Goal: Task Accomplishment & Management: Use online tool/utility

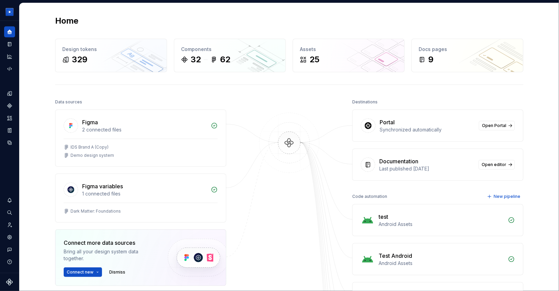
click at [193, 83] on div "Home Design tokens 329 Components 32 62 Assets 25 Docs pages 9 Data sources Fig…" at bounding box center [289, 291] width 493 height 576
click at [10, 140] on icon "Data sources" at bounding box center [10, 143] width 6 height 6
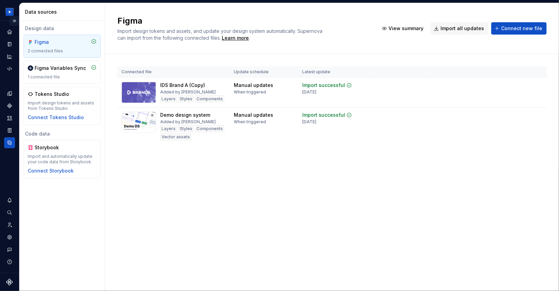
click at [12, 21] on button "Expand sidebar" at bounding box center [15, 21] width 10 height 10
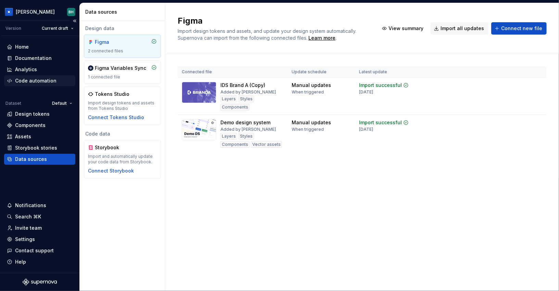
click at [50, 80] on div "Code automation" at bounding box center [35, 80] width 41 height 7
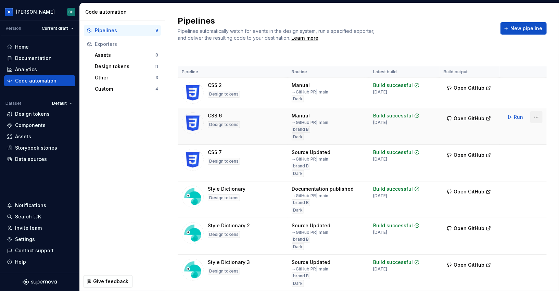
click at [537, 119] on html "[PERSON_NAME] Version Current draft Home Documentation Analytics Code automatio…" at bounding box center [279, 145] width 559 height 291
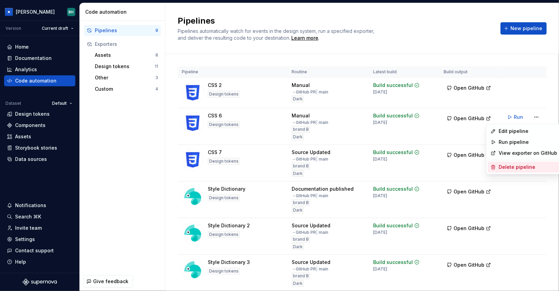
click at [522, 169] on div "Delete pipeline" at bounding box center [528, 167] width 59 height 7
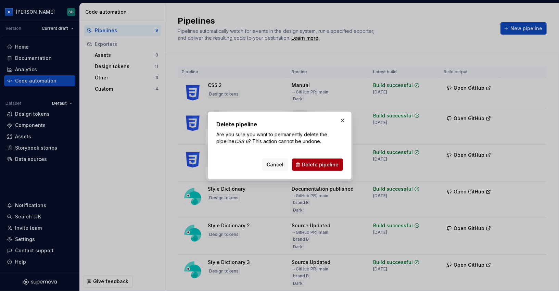
click at [317, 163] on span "Delete pipeline" at bounding box center [320, 164] width 37 height 7
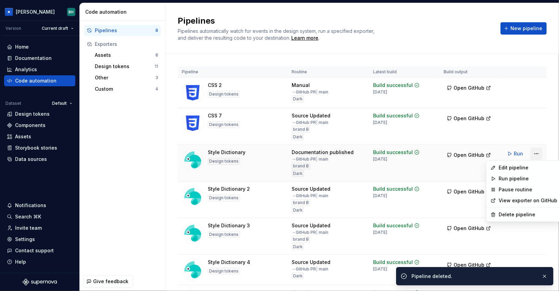
click at [537, 152] on html "[PERSON_NAME] Version Current draft Home Documentation Analytics Code automatio…" at bounding box center [279, 145] width 559 height 291
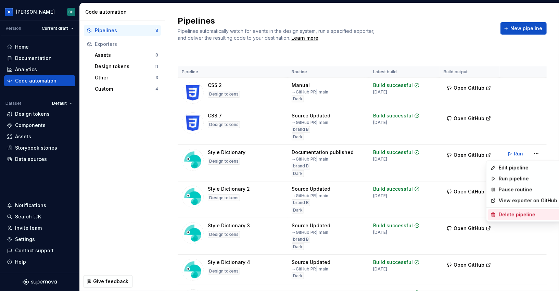
click at [517, 220] on div "Delete pipeline" at bounding box center [524, 214] width 72 height 11
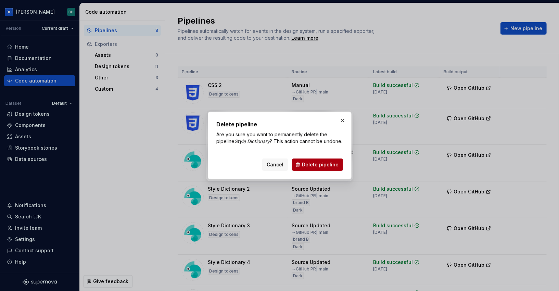
click at [324, 168] on span "Delete pipeline" at bounding box center [320, 164] width 37 height 7
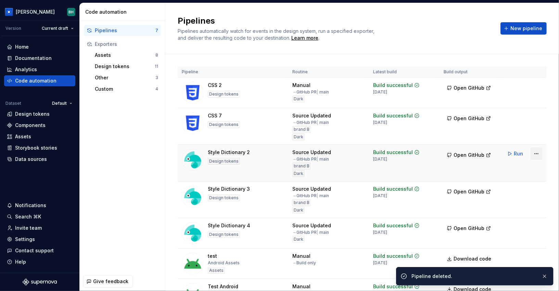
click at [540, 151] on html "[PERSON_NAME] Version Current draft Home Documentation Analytics Code automatio…" at bounding box center [279, 145] width 559 height 291
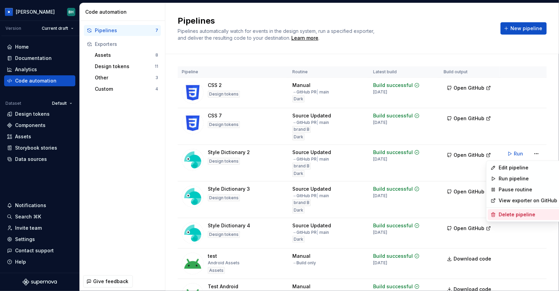
click at [513, 217] on div "Delete pipeline" at bounding box center [528, 214] width 59 height 7
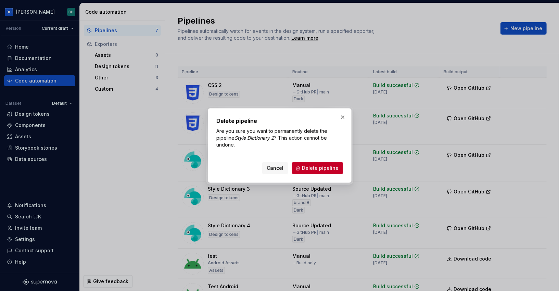
click at [323, 162] on div "Cancel Delete pipeline" at bounding box center [279, 166] width 127 height 15
click at [323, 165] on span "Delete pipeline" at bounding box center [320, 168] width 37 height 7
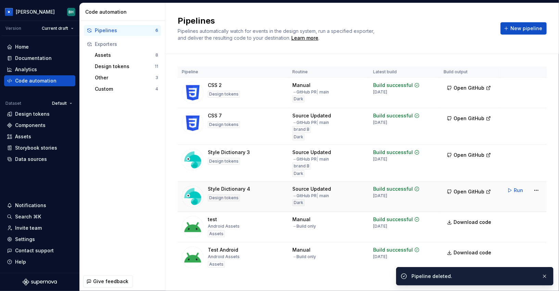
scroll to position [6, 0]
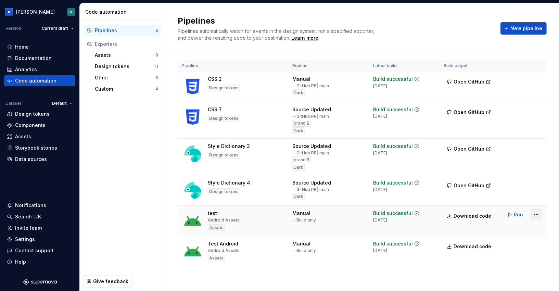
click at [540, 214] on html "[PERSON_NAME] Version Current draft Home Documentation Analytics Code automatio…" at bounding box center [279, 145] width 559 height 291
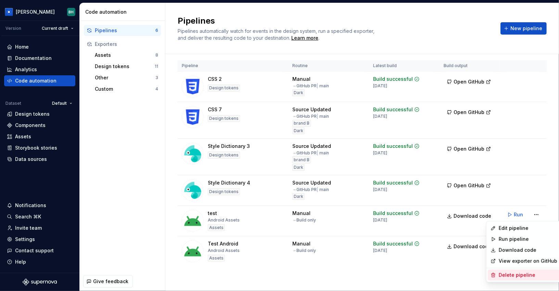
click at [509, 274] on div "Delete pipeline" at bounding box center [528, 275] width 59 height 7
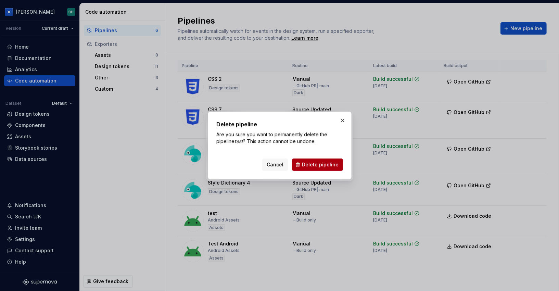
click at [308, 161] on span "Delete pipeline" at bounding box center [320, 164] width 37 height 7
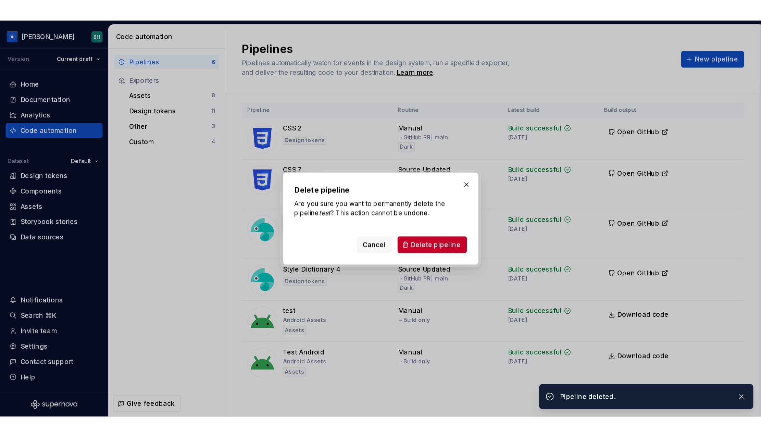
scroll to position [0, 0]
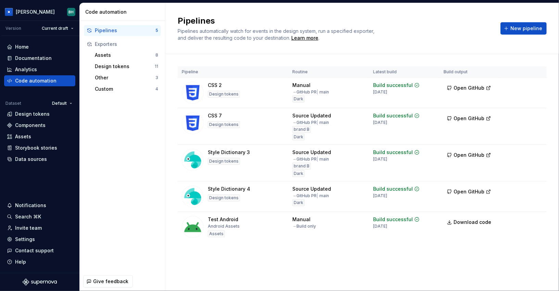
click at [513, 55] on div "Pipeline Routine Latest build Build output CSS 2 Design tokens Manual → GitHub …" at bounding box center [362, 161] width 369 height 214
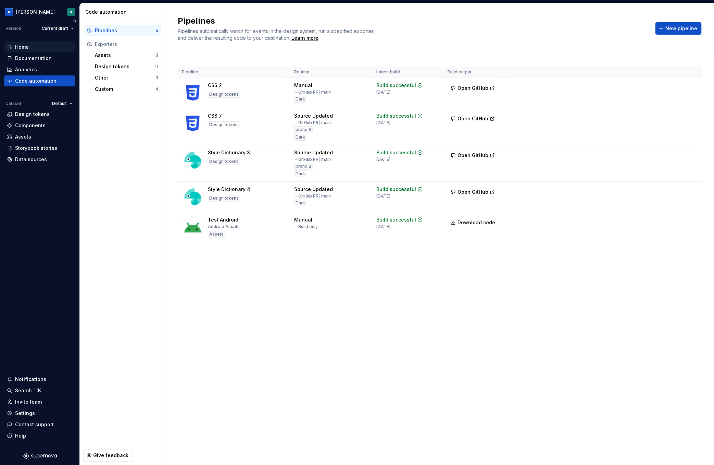
click at [29, 46] on div "Home" at bounding box center [40, 47] width 66 height 7
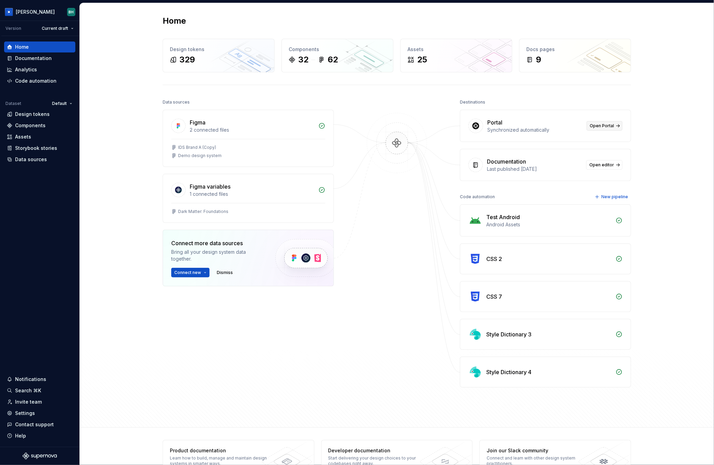
click at [559, 128] on link "Open Portal" at bounding box center [605, 126] width 36 height 10
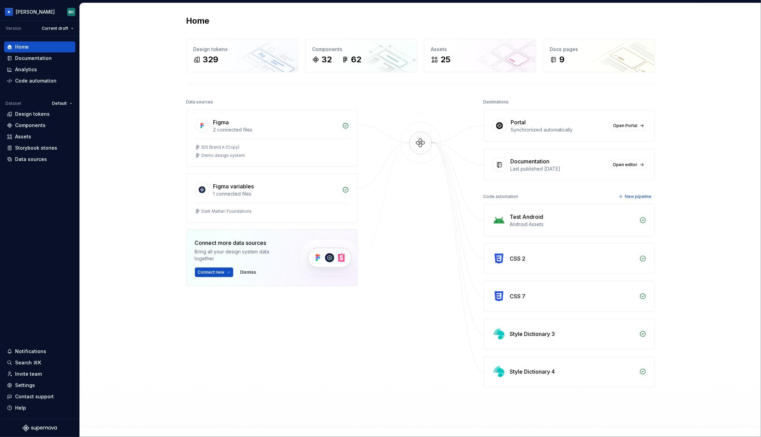
click at [140, 62] on div "Home Design tokens 329 Components 32 62 Assets 25 Docs pages 9 Data sources Fig…" at bounding box center [420, 215] width 681 height 424
click at [133, 124] on div "Home Design tokens 329 Components 32 62 Assets 25 Docs pages 9 Data sources Fig…" at bounding box center [420, 215] width 681 height 424
click at [42, 113] on div "Design tokens" at bounding box center [32, 114] width 35 height 7
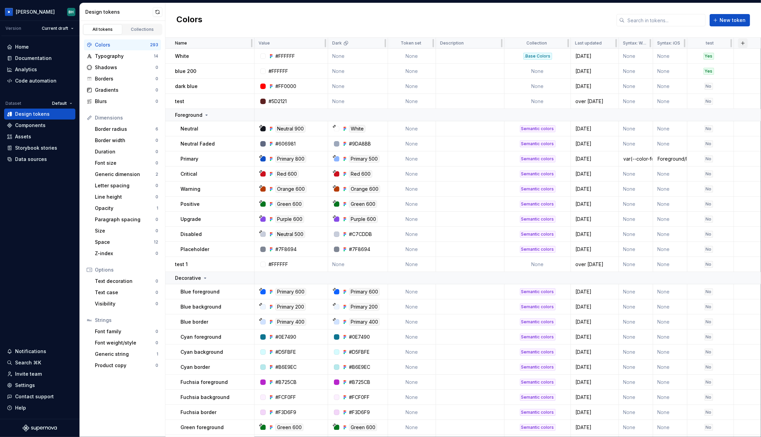
click at [559, 43] on button "button" at bounding box center [743, 43] width 10 height 10
click at [559, 74] on span "New custom property" at bounding box center [706, 70] width 79 height 11
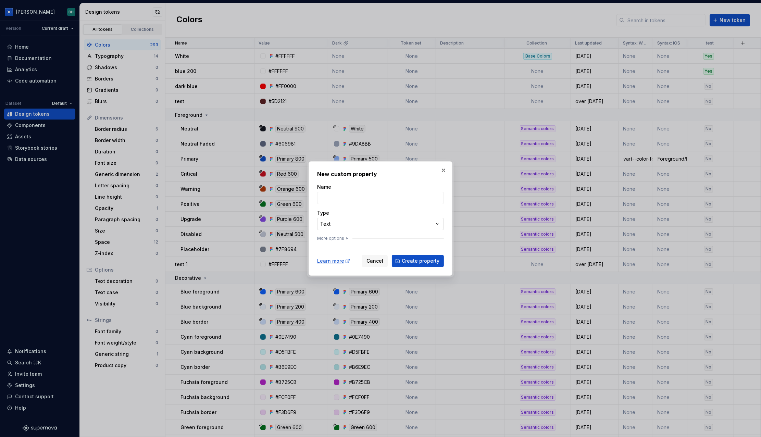
click at [342, 223] on div "**********" at bounding box center [380, 218] width 761 height 437
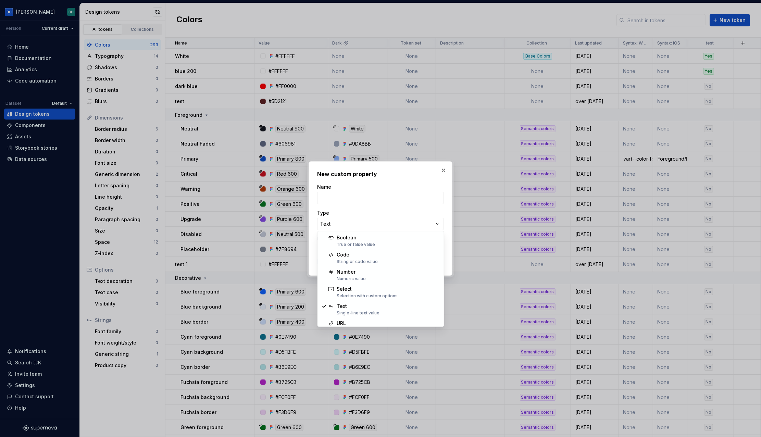
click at [446, 171] on div "**********" at bounding box center [380, 218] width 761 height 437
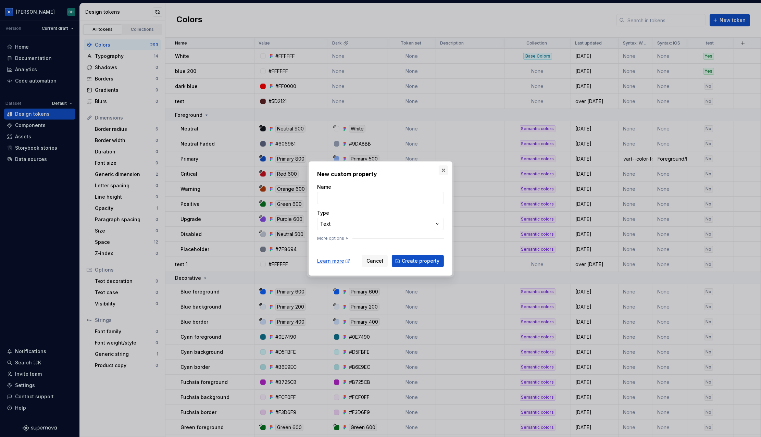
click at [445, 171] on button "button" at bounding box center [444, 170] width 10 height 10
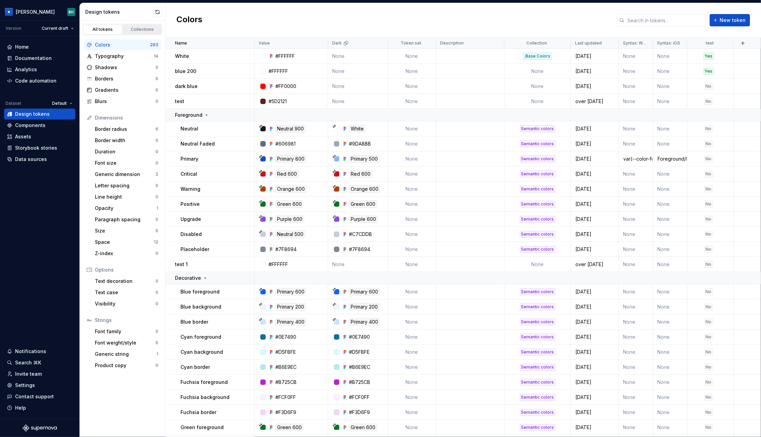
click at [135, 29] on div "Collections" at bounding box center [142, 29] width 34 height 5
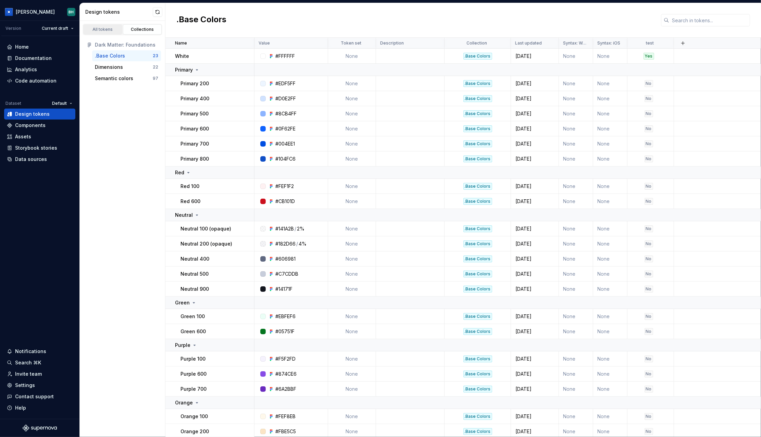
click at [99, 32] on div "All tokens" at bounding box center [103, 29] width 34 height 5
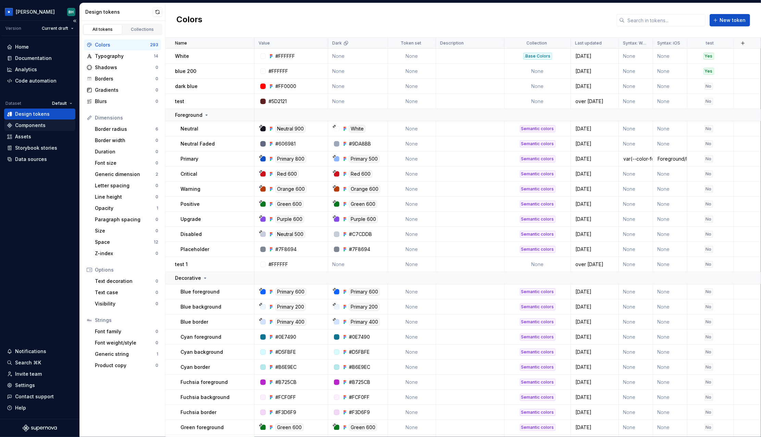
click at [42, 124] on div "Components" at bounding box center [30, 125] width 30 height 7
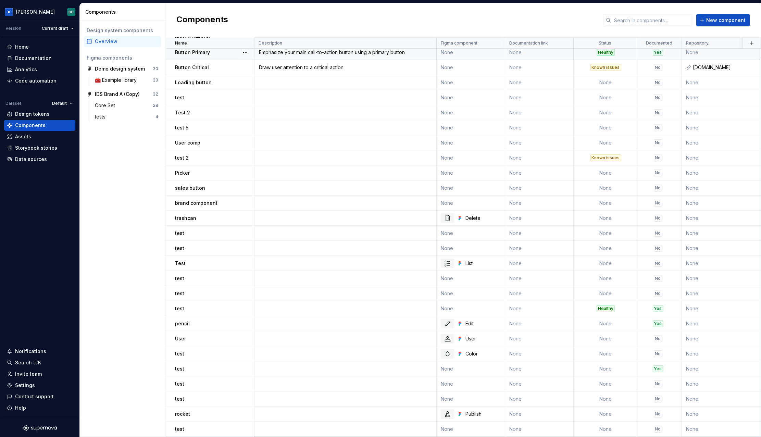
scroll to position [20, 0]
click at [138, 81] on div "🧰 Example library" at bounding box center [117, 80] width 45 height 7
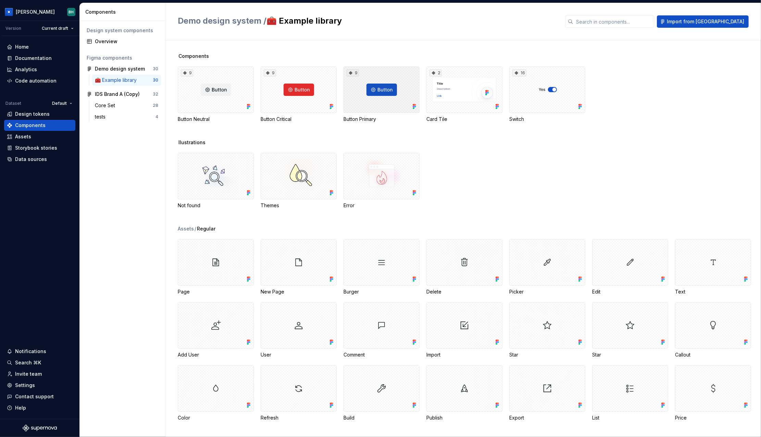
click at [395, 90] on div "9" at bounding box center [382, 89] width 76 height 47
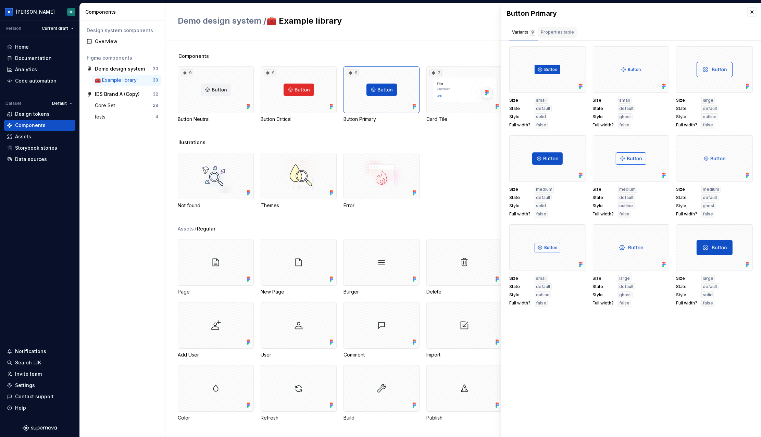
click at [555, 30] on div "Properties table" at bounding box center [557, 32] width 33 height 7
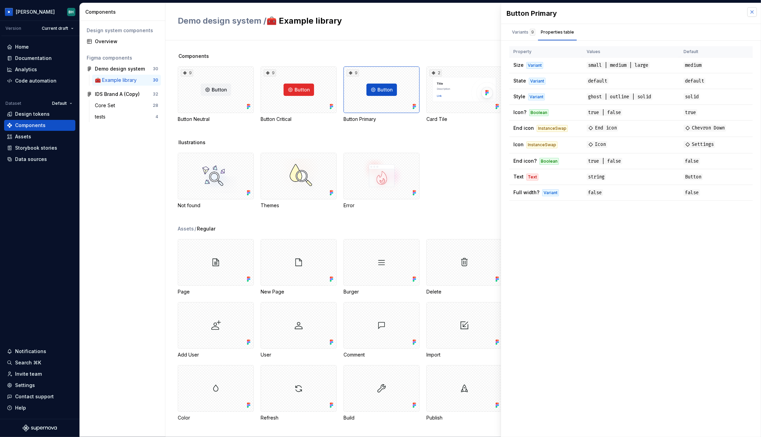
click at [559, 12] on button "button" at bounding box center [752, 12] width 10 height 10
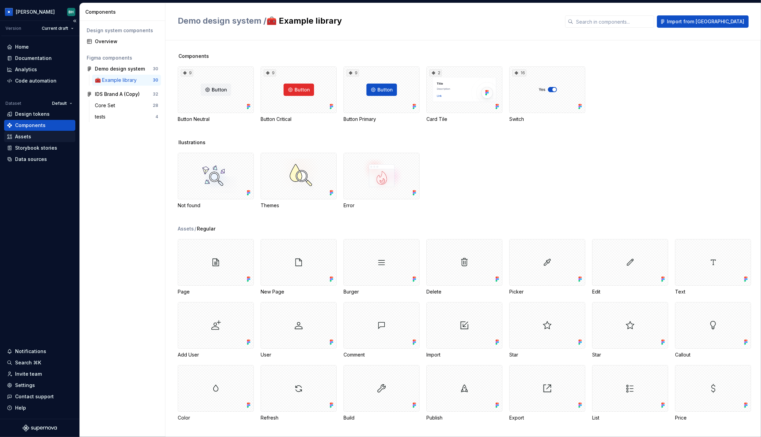
click at [25, 135] on div "Assets" at bounding box center [23, 136] width 16 height 7
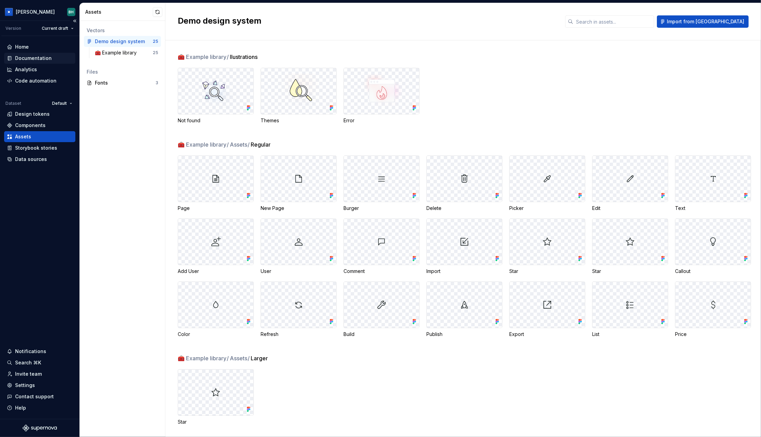
click at [60, 57] on div "Documentation" at bounding box center [40, 58] width 66 height 7
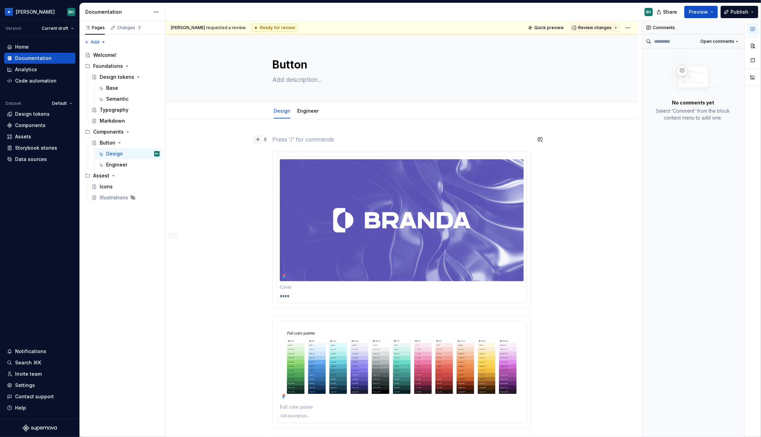
click at [256, 140] on button "button" at bounding box center [258, 140] width 10 height 10
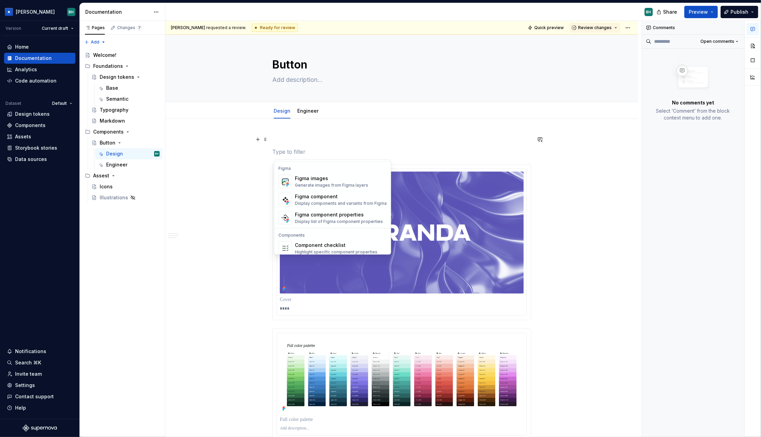
scroll to position [682, 0]
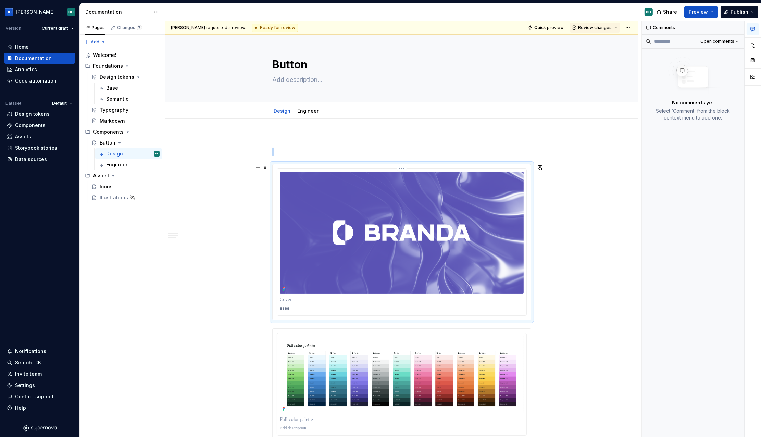
click at [417, 209] on img at bounding box center [402, 233] width 244 height 122
drag, startPoint x: 246, startPoint y: 28, endPoint x: 279, endPoint y: 26, distance: 33.0
click at [279, 26] on div "Ready for review" at bounding box center [275, 28] width 46 height 8
click at [302, 25] on div "[PERSON_NAME] requested a review. Ready for review Quick preview Review changes" at bounding box center [401, 28] width 473 height 14
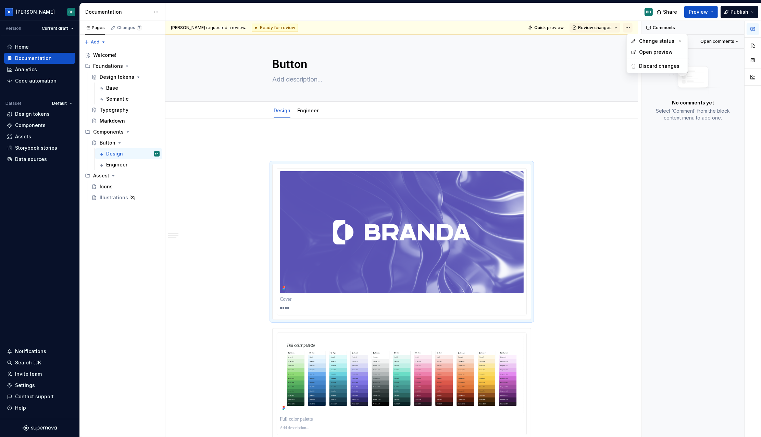
click at [559, 26] on html "[PERSON_NAME] Version Current draft Home Documentation Analytics Code automatio…" at bounding box center [380, 218] width 761 height 437
click at [559, 25] on html "[PERSON_NAME] Version Current draft Home Documentation Analytics Code automatio…" at bounding box center [380, 218] width 761 height 437
click at [559, 29] on span "Review changes" at bounding box center [595, 27] width 34 height 5
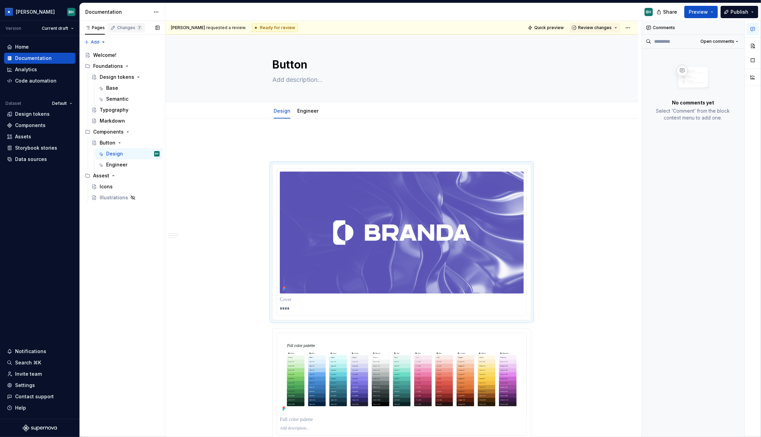
click at [127, 26] on div "Changes 7" at bounding box center [129, 27] width 25 height 5
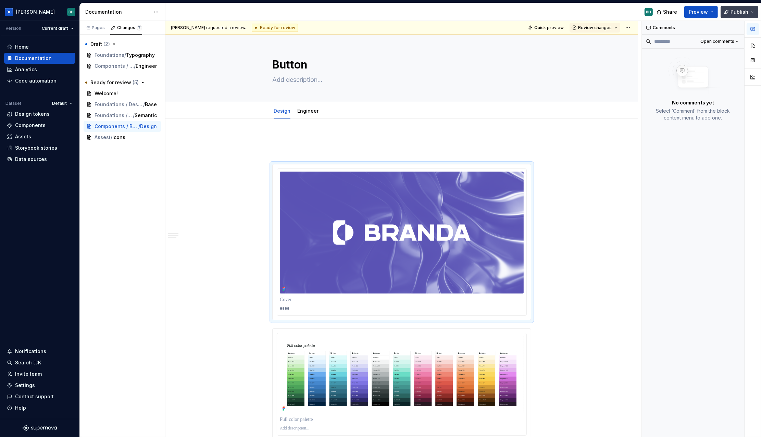
click at [559, 12] on span "Publish" at bounding box center [740, 12] width 18 height 7
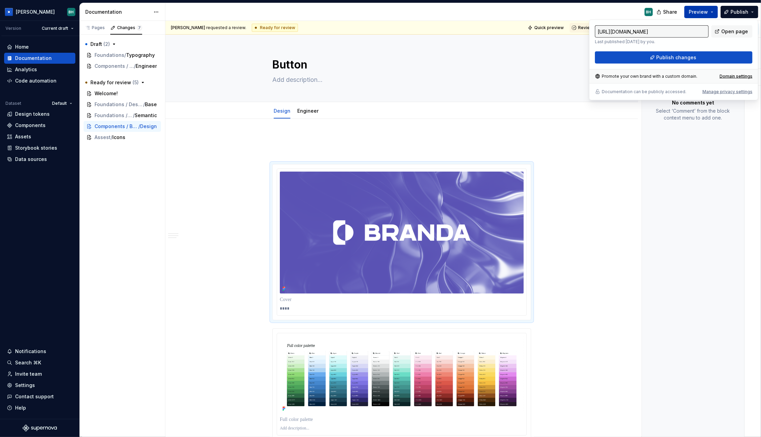
click at [559, 11] on button "Preview" at bounding box center [701, 12] width 34 height 12
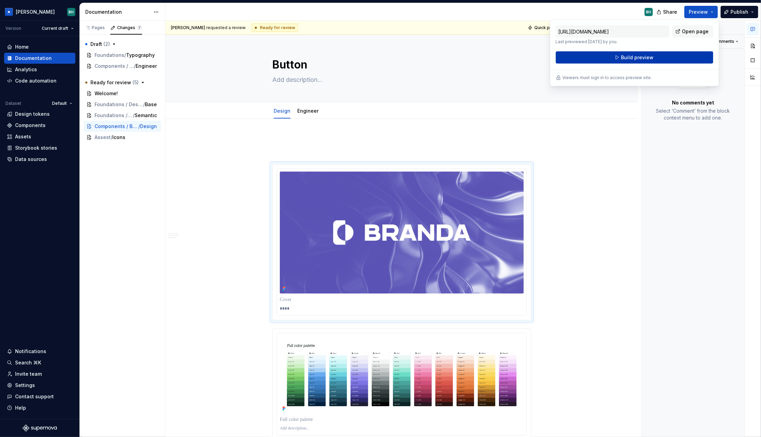
click at [559, 58] on button "Build preview" at bounding box center [635, 57] width 158 height 12
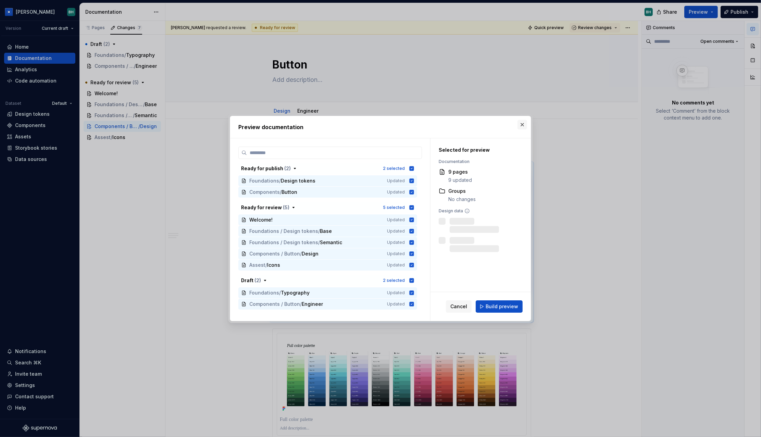
click at [522, 125] on button "button" at bounding box center [523, 125] width 10 height 10
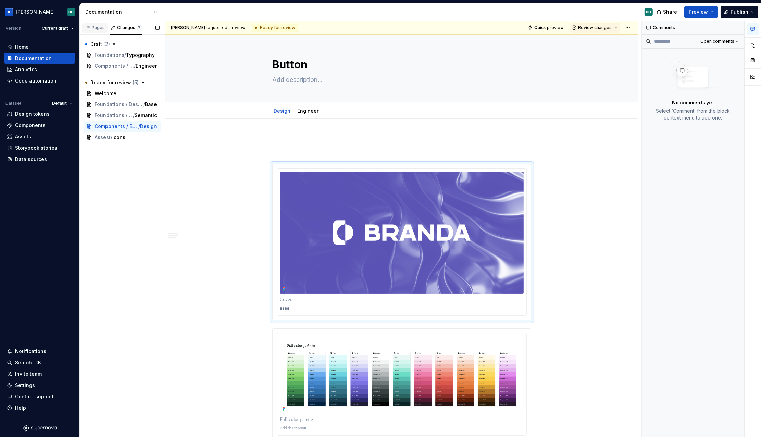
click at [95, 27] on div "Pages" at bounding box center [95, 27] width 20 height 5
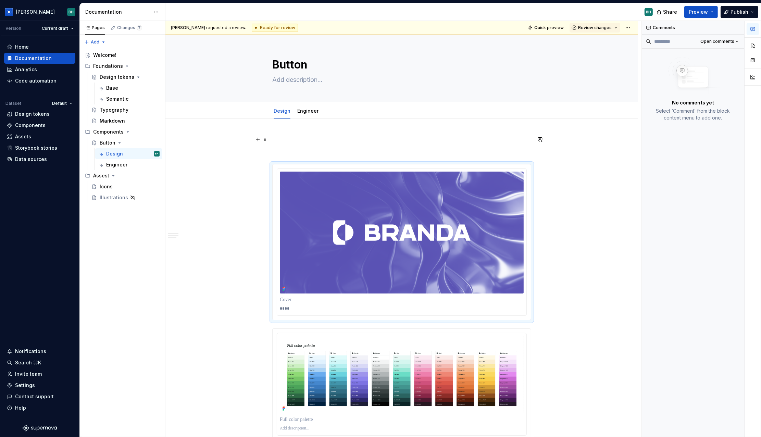
click at [158, 12] on html "[PERSON_NAME] Version Current draft Home Documentation Analytics Code automatio…" at bounding box center [380, 218] width 761 height 437
click at [186, 70] on div "Documentation settings" at bounding box center [195, 71] width 65 height 7
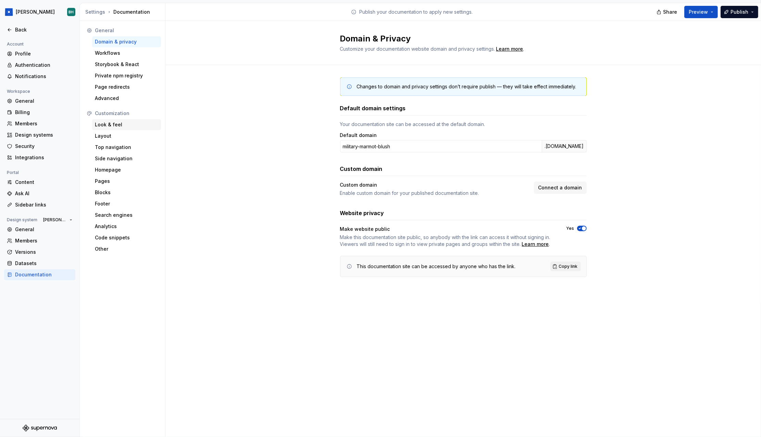
click at [124, 125] on div "Look & feel" at bounding box center [126, 124] width 63 height 7
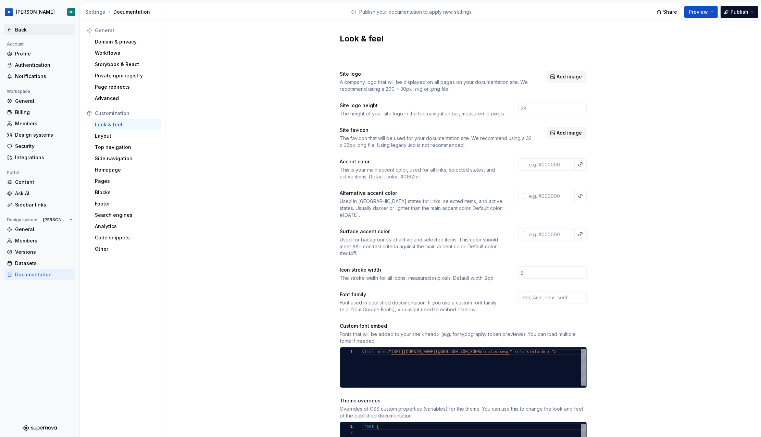
click at [20, 30] on div "Back" at bounding box center [44, 29] width 58 height 7
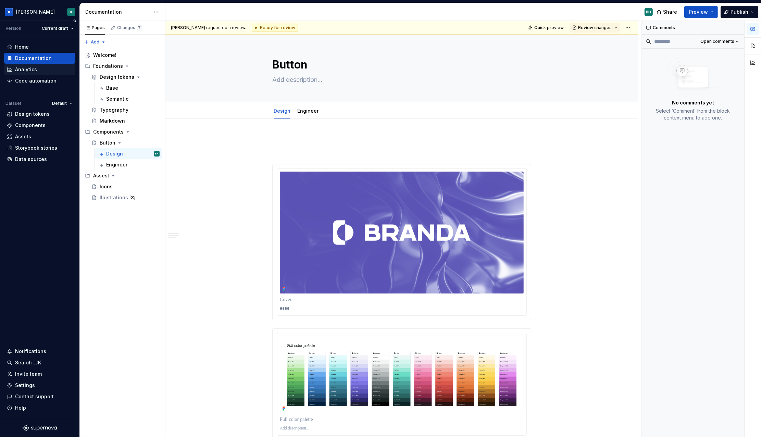
click at [44, 71] on div "Analytics" at bounding box center [40, 69] width 66 height 7
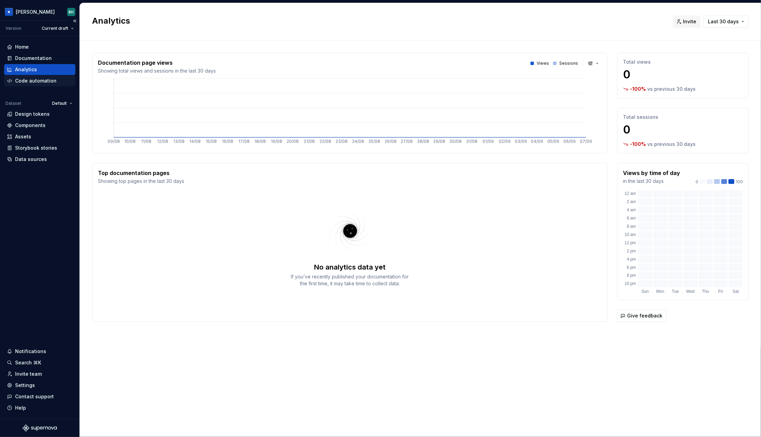
click at [36, 78] on div "Code automation" at bounding box center [35, 80] width 41 height 7
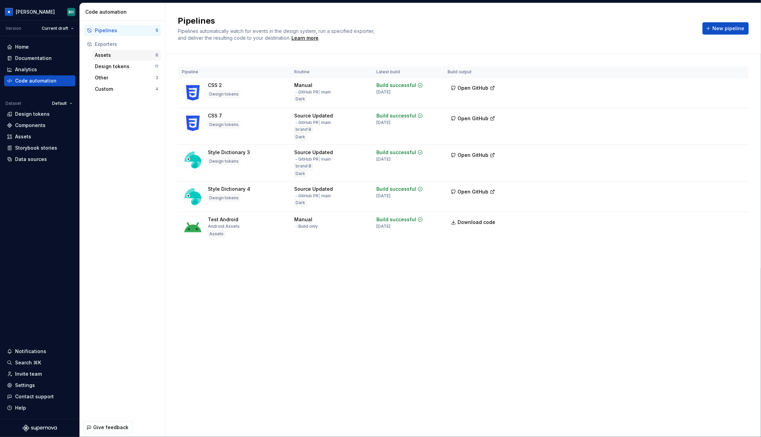
click at [112, 54] on div "Assets" at bounding box center [125, 55] width 61 height 7
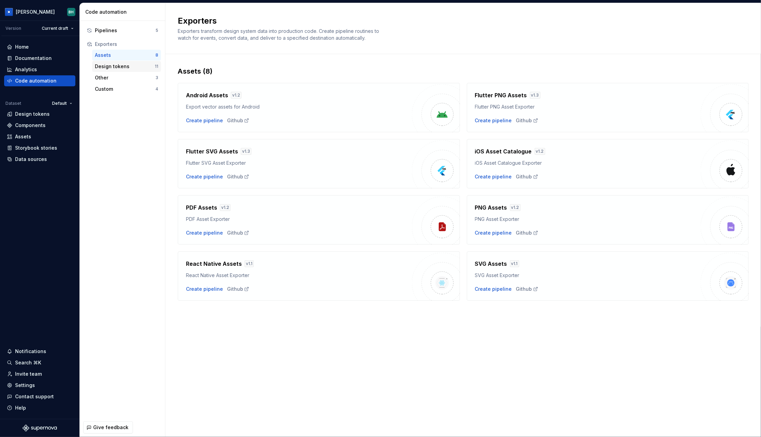
click at [110, 65] on div "Design tokens" at bounding box center [125, 66] width 60 height 7
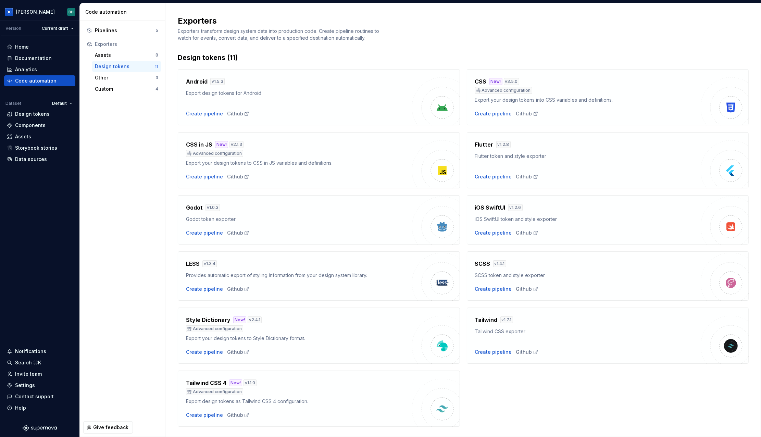
scroll to position [29, 0]
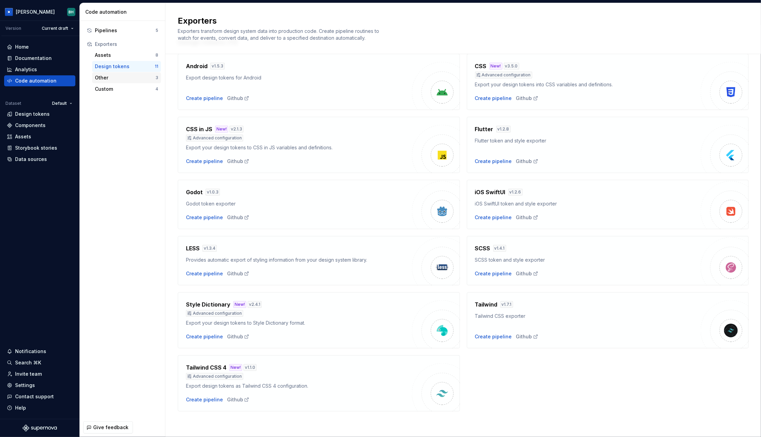
click at [137, 77] on div "Other" at bounding box center [125, 77] width 61 height 7
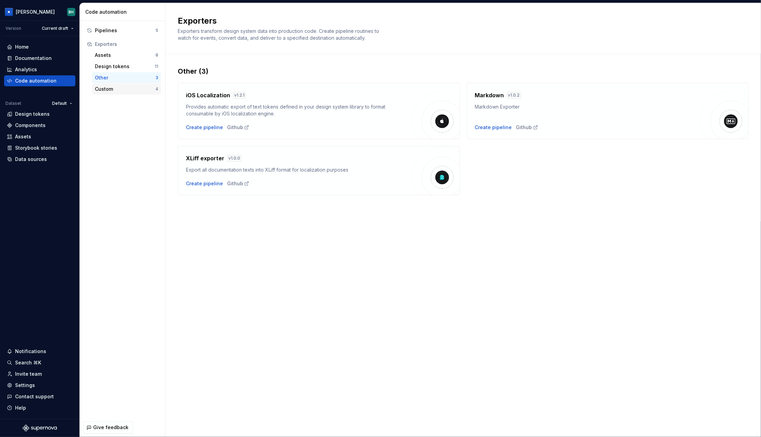
click at [134, 93] on div "Custom 4" at bounding box center [126, 89] width 69 height 11
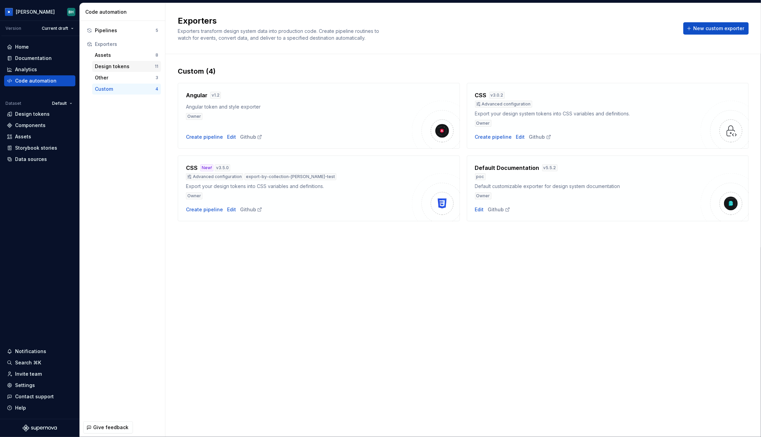
click at [128, 67] on div "Design tokens" at bounding box center [125, 66] width 60 height 7
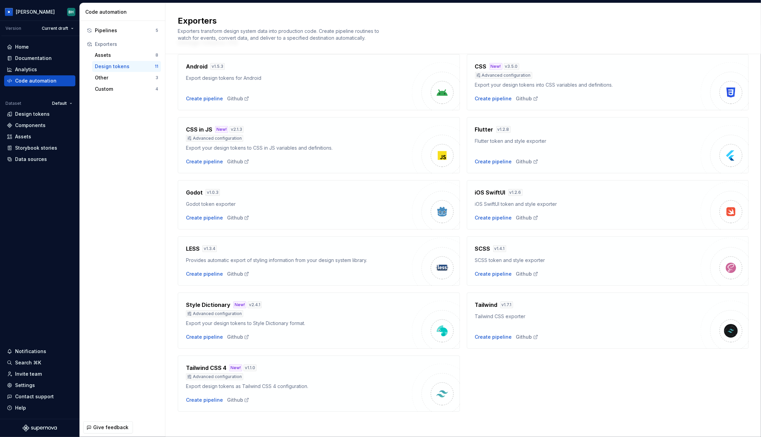
scroll to position [29, 0]
click at [202, 291] on div "Create pipeline" at bounding box center [204, 336] width 37 height 7
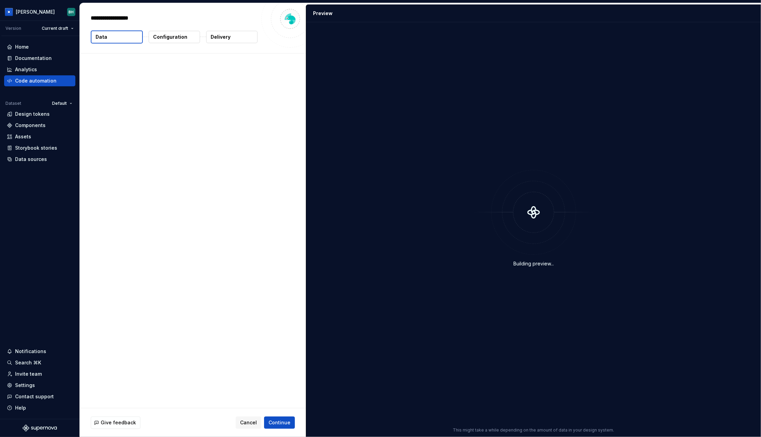
type textarea "*"
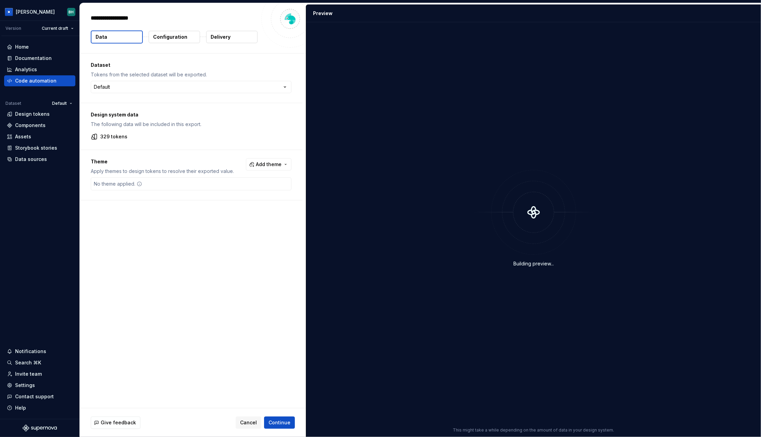
click at [226, 54] on div "Dataset Tokens from the selected dataset will be exported. Default ******* ****…" at bounding box center [191, 77] width 223 height 49
click at [134, 83] on html "[PERSON_NAME] Version Current draft Home Documentation Analytics Code automatio…" at bounding box center [380, 218] width 761 height 437
click at [209, 58] on html "[PERSON_NAME] Version Current draft Home Documentation Analytics Code automatio…" at bounding box center [380, 218] width 761 height 437
click at [176, 86] on html "[PERSON_NAME] Version Current draft Home Documentation Analytics Code automatio…" at bounding box center [380, 218] width 761 height 437
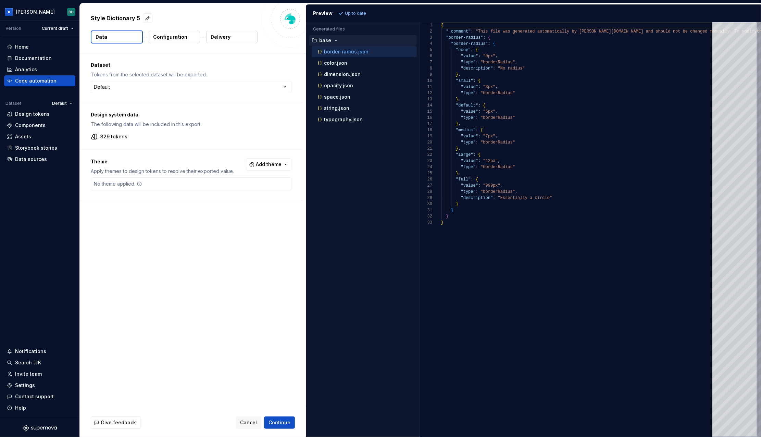
click at [247, 63] on html "[PERSON_NAME] Version Current draft Home Documentation Analytics Code automatio…" at bounding box center [380, 218] width 761 height 437
click at [210, 93] on div "Dataset Tokens from the selected dataset will be exported. Default ******* ****…" at bounding box center [191, 77] width 223 height 49
click at [263, 161] on span "Add theme" at bounding box center [269, 164] width 26 height 7
click at [228, 192] on div "Dark" at bounding box center [230, 191] width 11 height 7
click at [389, 7] on html "[PERSON_NAME] Version Current draft Home Documentation Analytics Code automatio…" at bounding box center [380, 218] width 761 height 437
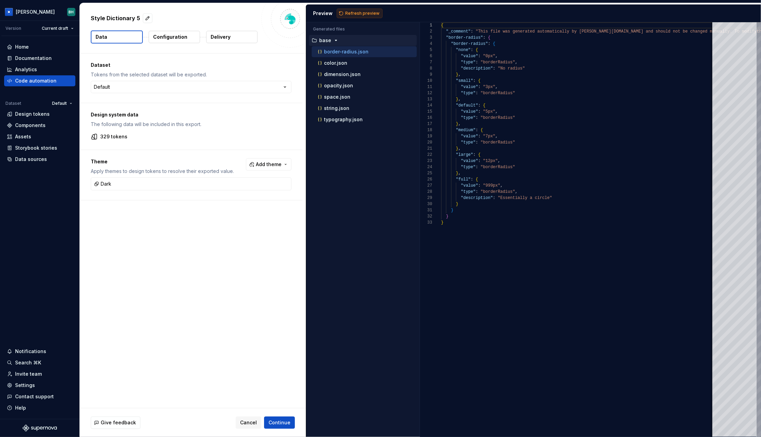
click at [358, 11] on span "Refresh preview" at bounding box center [362, 13] width 34 height 5
click at [330, 130] on div "dark" at bounding box center [363, 130] width 107 height 5
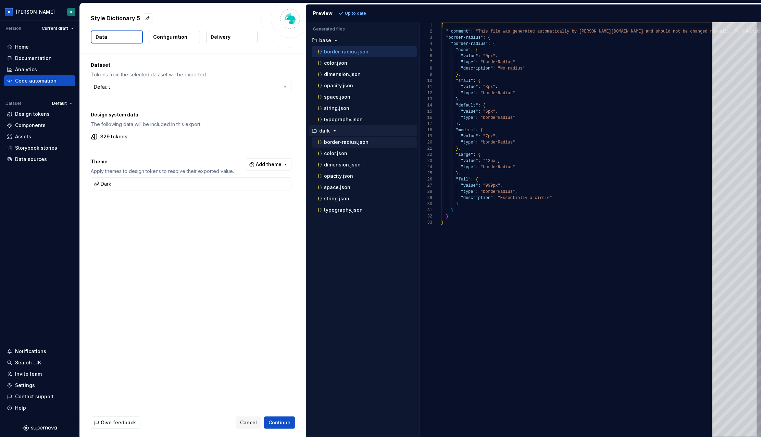
click at [364, 147] on div "border-radius.json" at bounding box center [364, 142] width 105 height 11
click at [175, 36] on p "Configuration" at bounding box center [170, 37] width 34 height 7
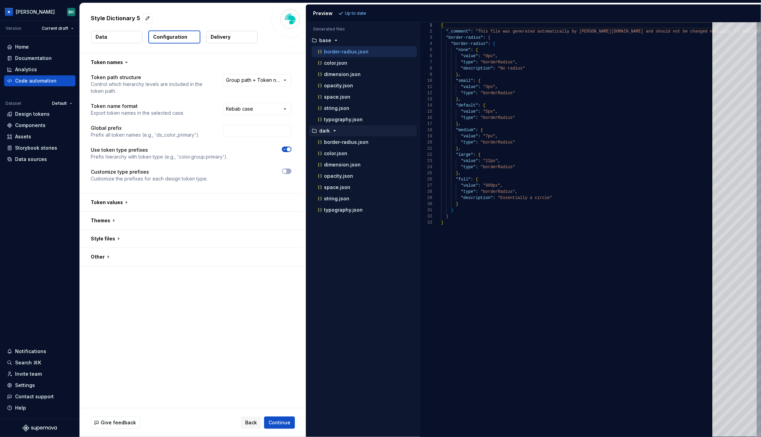
click at [165, 36] on p "Configuration" at bounding box center [170, 37] width 34 height 7
click at [244, 84] on html "**********" at bounding box center [380, 218] width 761 height 437
click at [191, 62] on html "**********" at bounding box center [380, 218] width 761 height 437
click at [260, 135] on input "text" at bounding box center [257, 131] width 69 height 12
type input "-dsprimary"
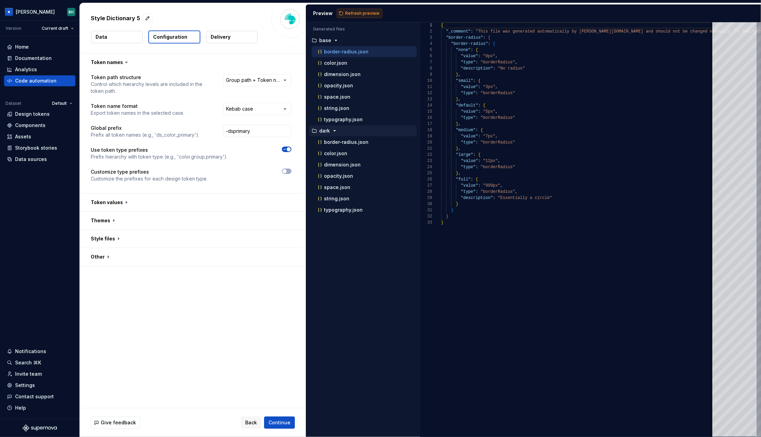
click at [351, 13] on span "Refresh preview" at bounding box center [362, 13] width 34 height 5
click at [125, 201] on button "button" at bounding box center [191, 203] width 223 height 18
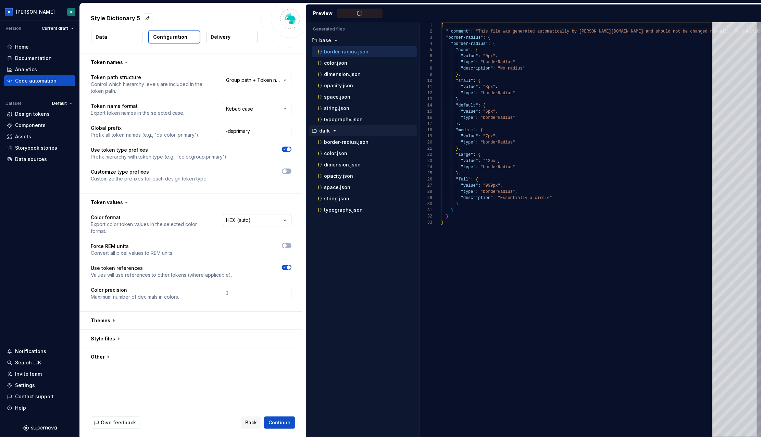
click at [249, 222] on html "**********" at bounding box center [380, 218] width 761 height 437
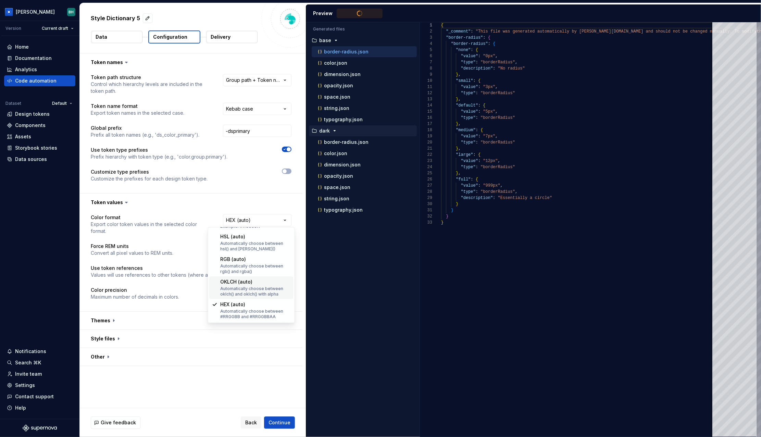
type textarea "**********"
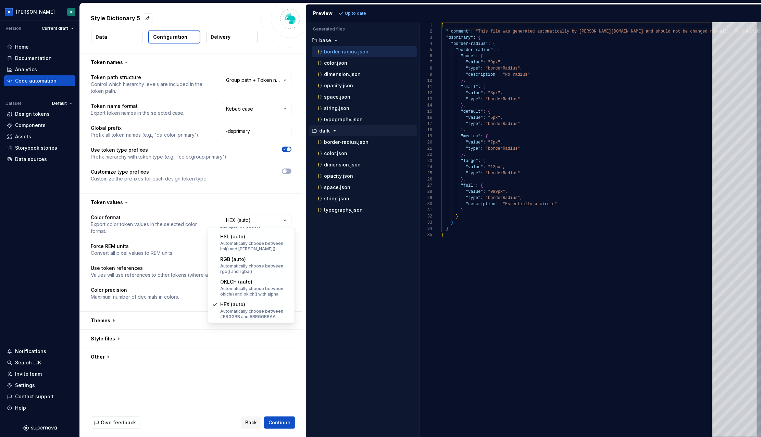
click at [196, 220] on html "**********" at bounding box center [380, 218] width 761 height 437
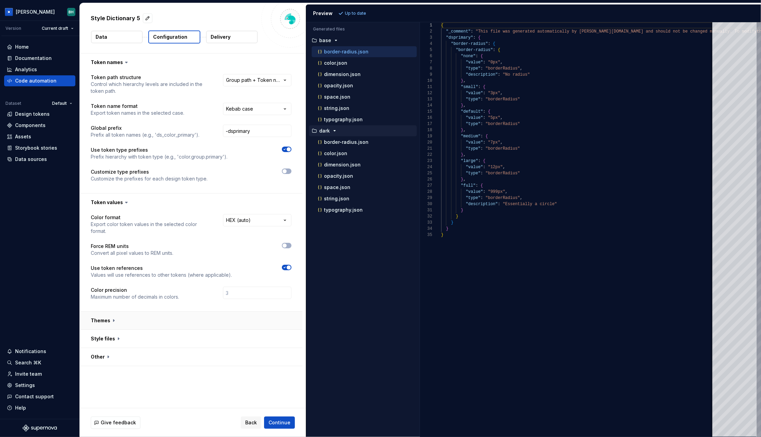
click at [126, 291] on button "button" at bounding box center [191, 321] width 223 height 18
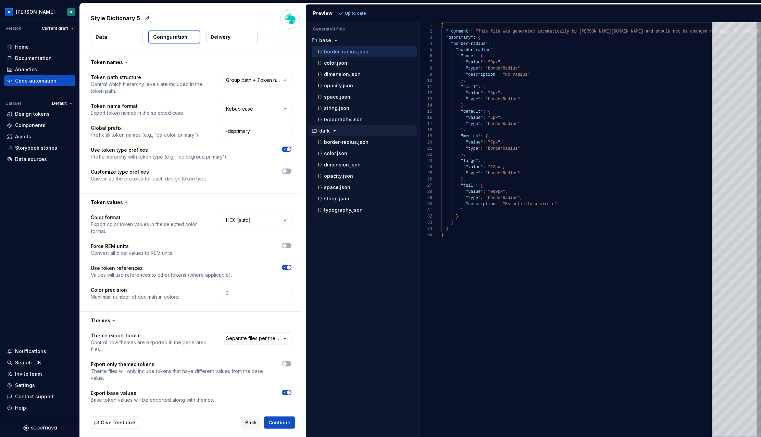
scroll to position [36, 0]
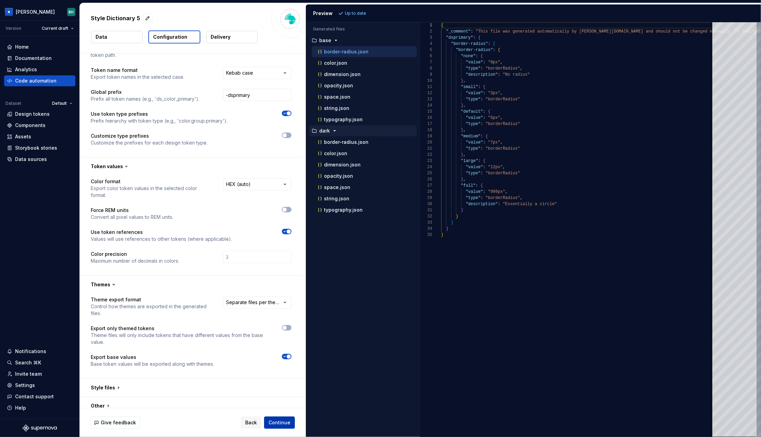
click at [276, 291] on span "Continue" at bounding box center [280, 422] width 22 height 7
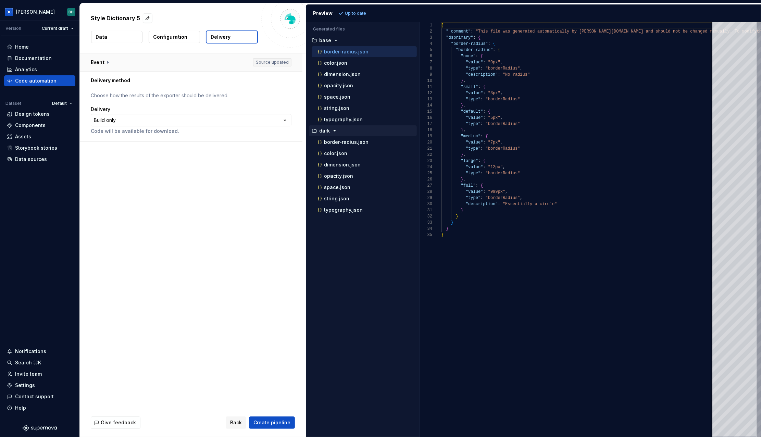
click at [148, 64] on button "button" at bounding box center [191, 62] width 223 height 18
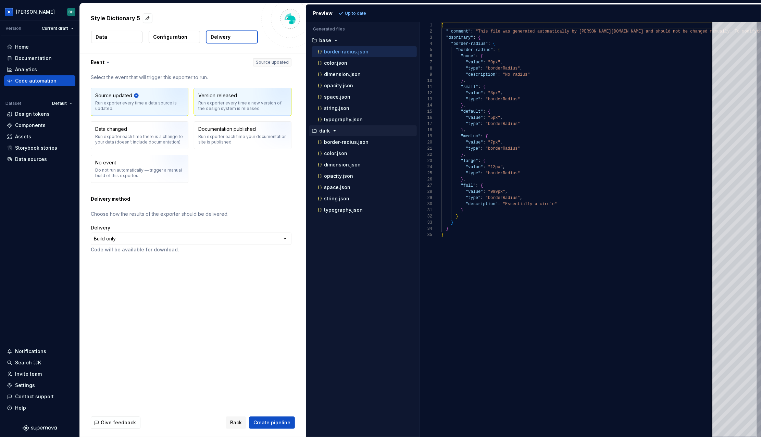
click at [247, 103] on div "Run exporter every time a new version of the design system is released." at bounding box center [242, 105] width 89 height 11
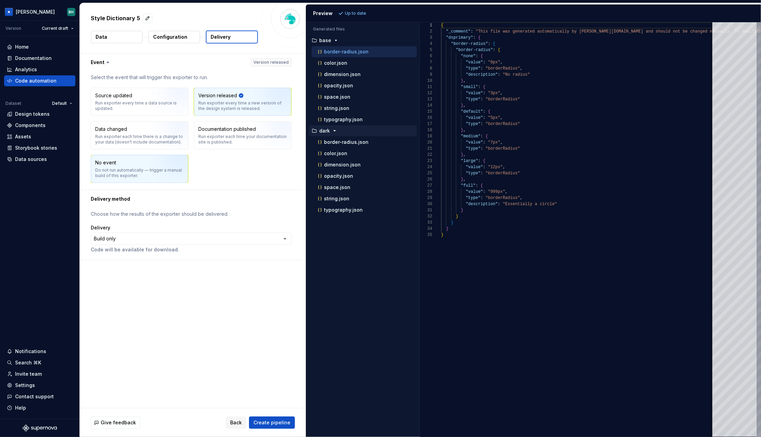
click at [164, 162] on img "button" at bounding box center [172, 171] width 44 height 46
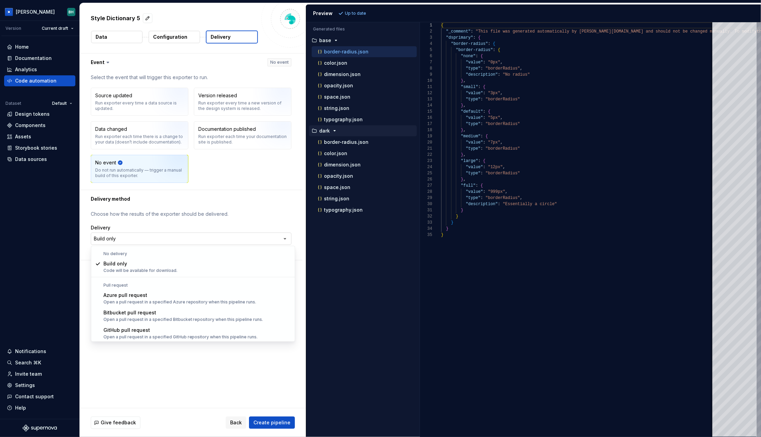
click at [156, 242] on html "**********" at bounding box center [380, 218] width 761 height 437
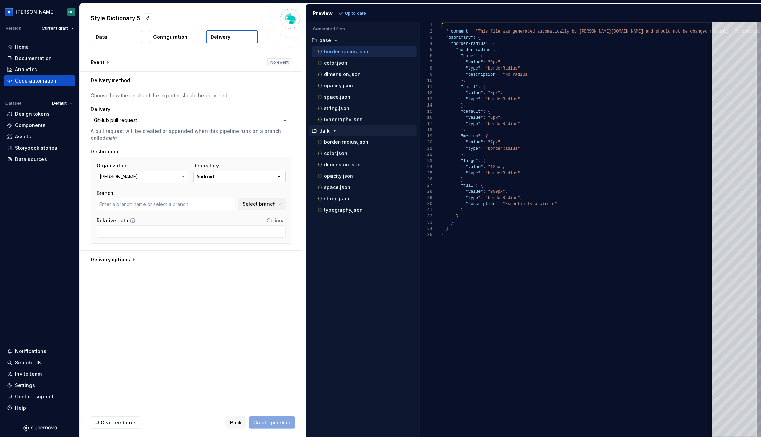
click at [212, 175] on button "Android" at bounding box center [239, 177] width 92 height 12
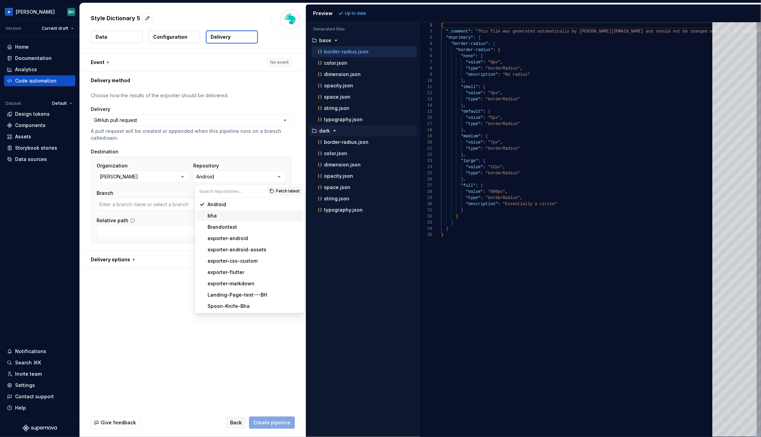
click at [224, 219] on div "bha" at bounding box center [254, 215] width 92 height 7
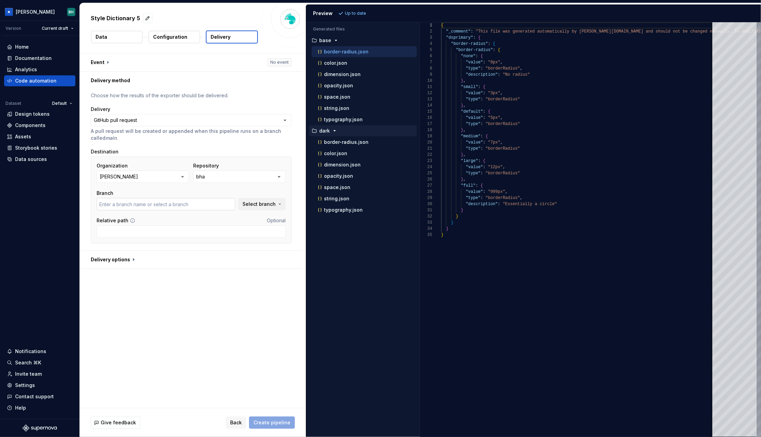
click at [169, 205] on input "text" at bounding box center [166, 204] width 139 height 12
type input "main"
click at [251, 202] on span "Select branch" at bounding box center [259, 204] width 33 height 7
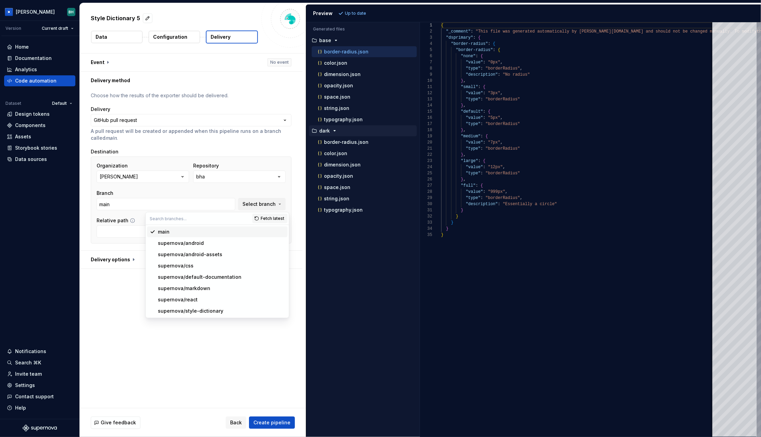
click at [210, 231] on div "main" at bounding box center [221, 231] width 127 height 7
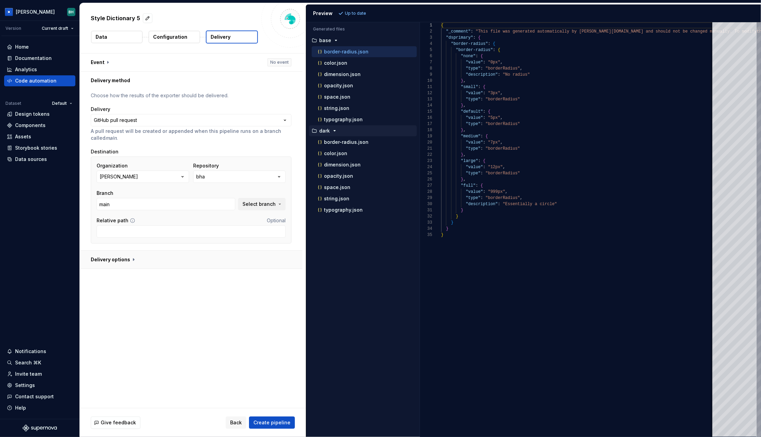
click at [132, 259] on button "button" at bounding box center [191, 260] width 223 height 18
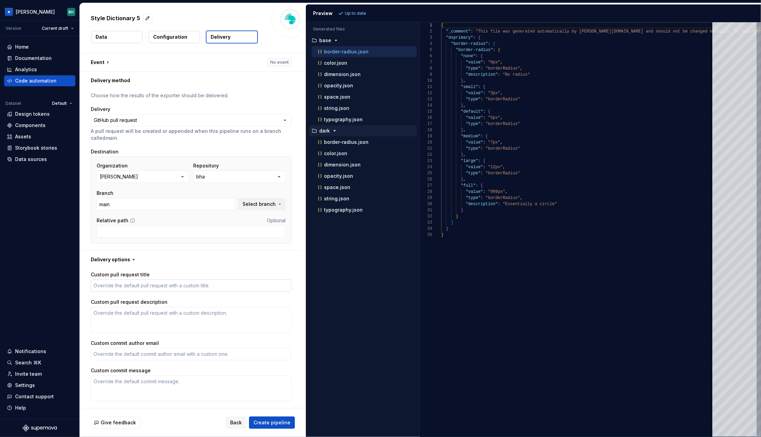
scroll to position [22, 0]
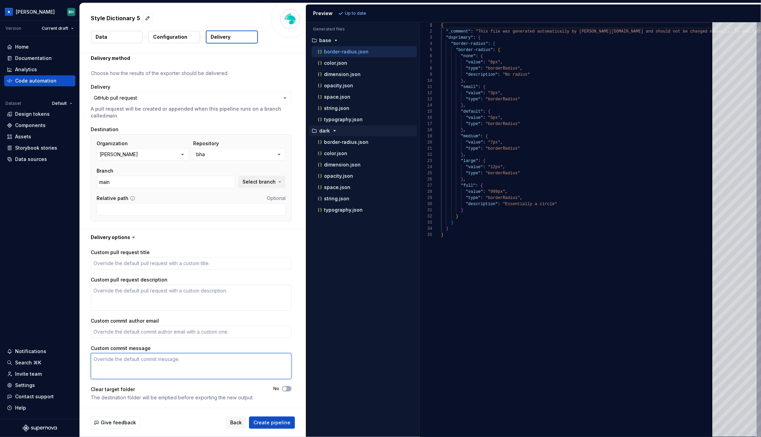
click at [173, 291] on textarea "Custom commit message" at bounding box center [191, 366] width 201 height 26
click at [282, 291] on span "Create pipeline" at bounding box center [271, 422] width 37 height 7
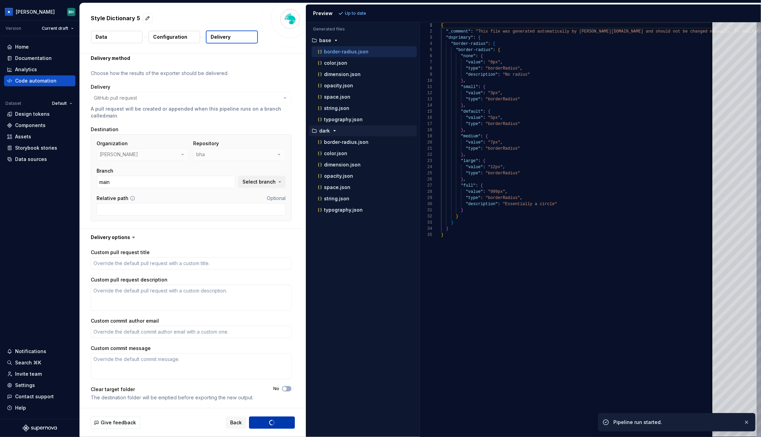
type textarea "*"
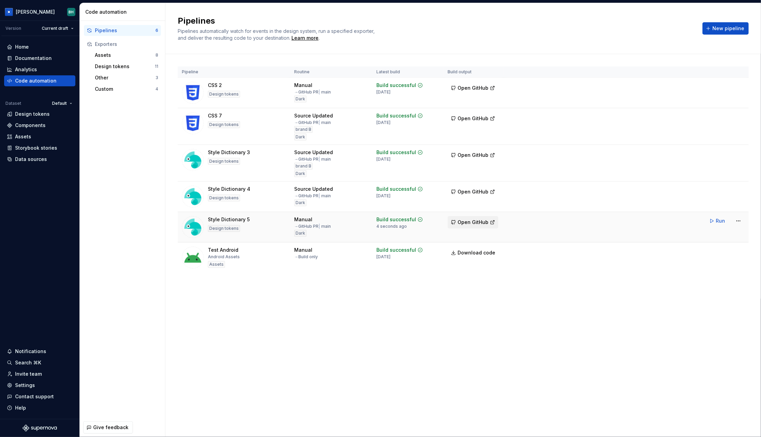
click at [468, 224] on span "Open GitHub" at bounding box center [473, 222] width 31 height 7
click at [446, 37] on div "Pipelines Pipelines automatically watch for events in the design system, run a …" at bounding box center [436, 28] width 517 height 26
click at [312, 291] on div "Pipelines Pipelines automatically watch for events in the design system, run a …" at bounding box center [463, 220] width 596 height 434
click at [503, 291] on div "Pipelines Pipelines automatically watch for events in the design system, run a …" at bounding box center [463, 220] width 596 height 434
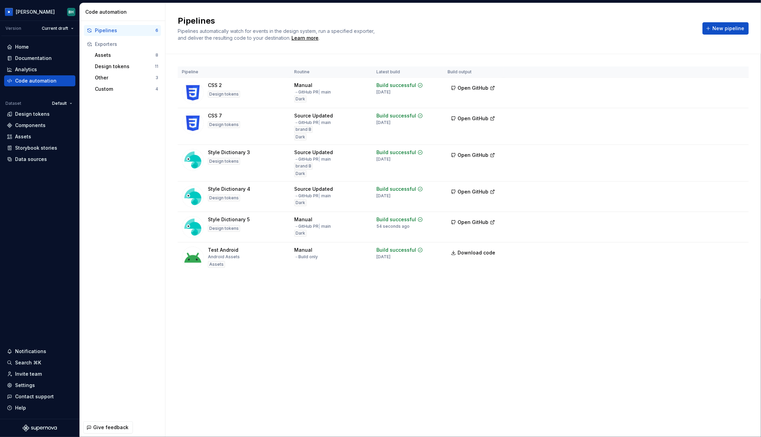
click at [484, 291] on div "Pipelines Pipelines automatically watch for events in the design system, run a …" at bounding box center [463, 220] width 596 height 434
click at [507, 291] on div "Pipelines Pipelines automatically watch for events in the design system, run a …" at bounding box center [463, 220] width 596 height 434
click at [559, 20] on h2 "Pipelines" at bounding box center [436, 20] width 517 height 11
